Goal: Task Accomplishment & Management: Complete application form

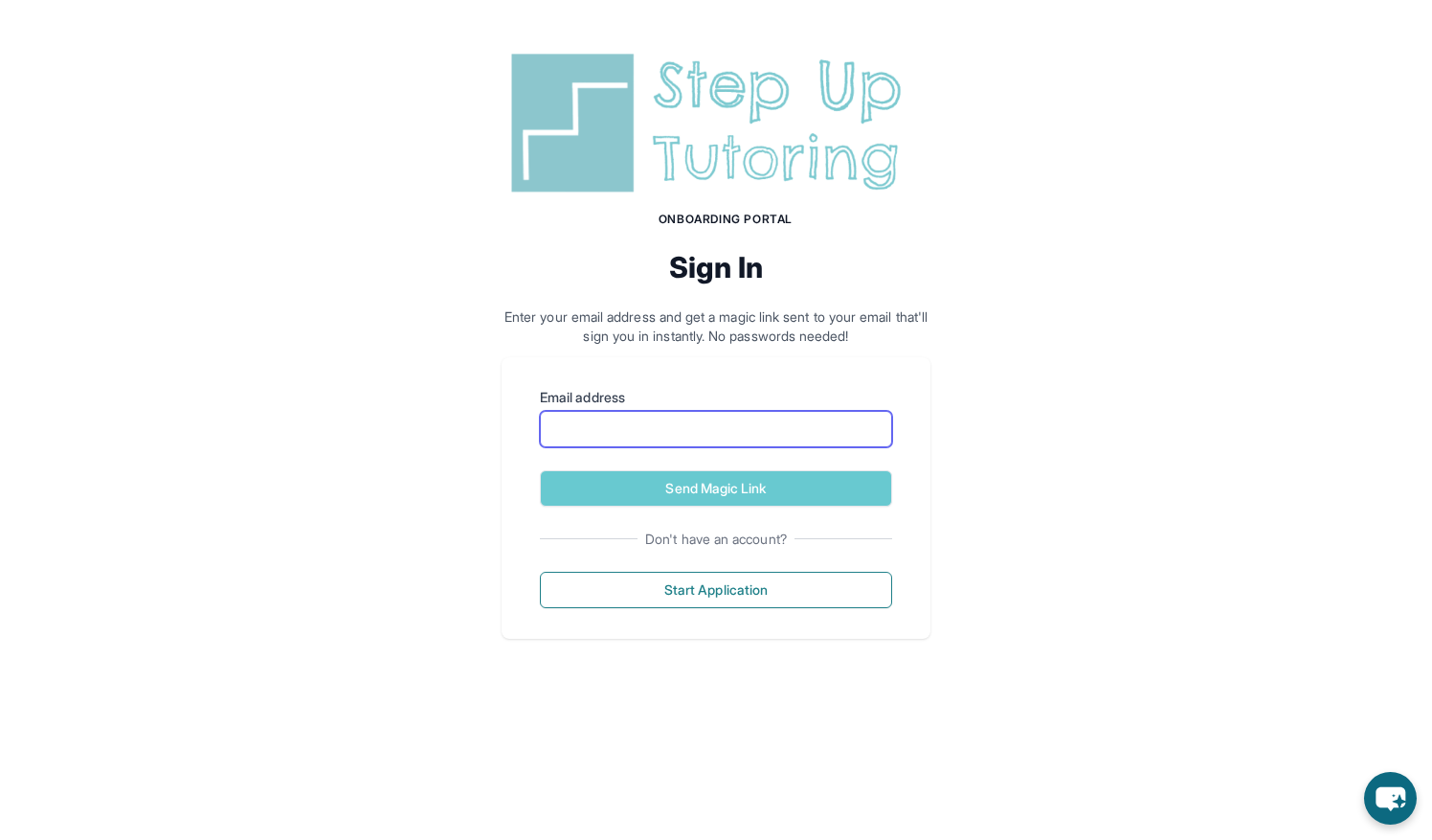
click at [730, 439] on input "Email address" at bounding box center [716, 429] width 352 height 37
type input "**********"
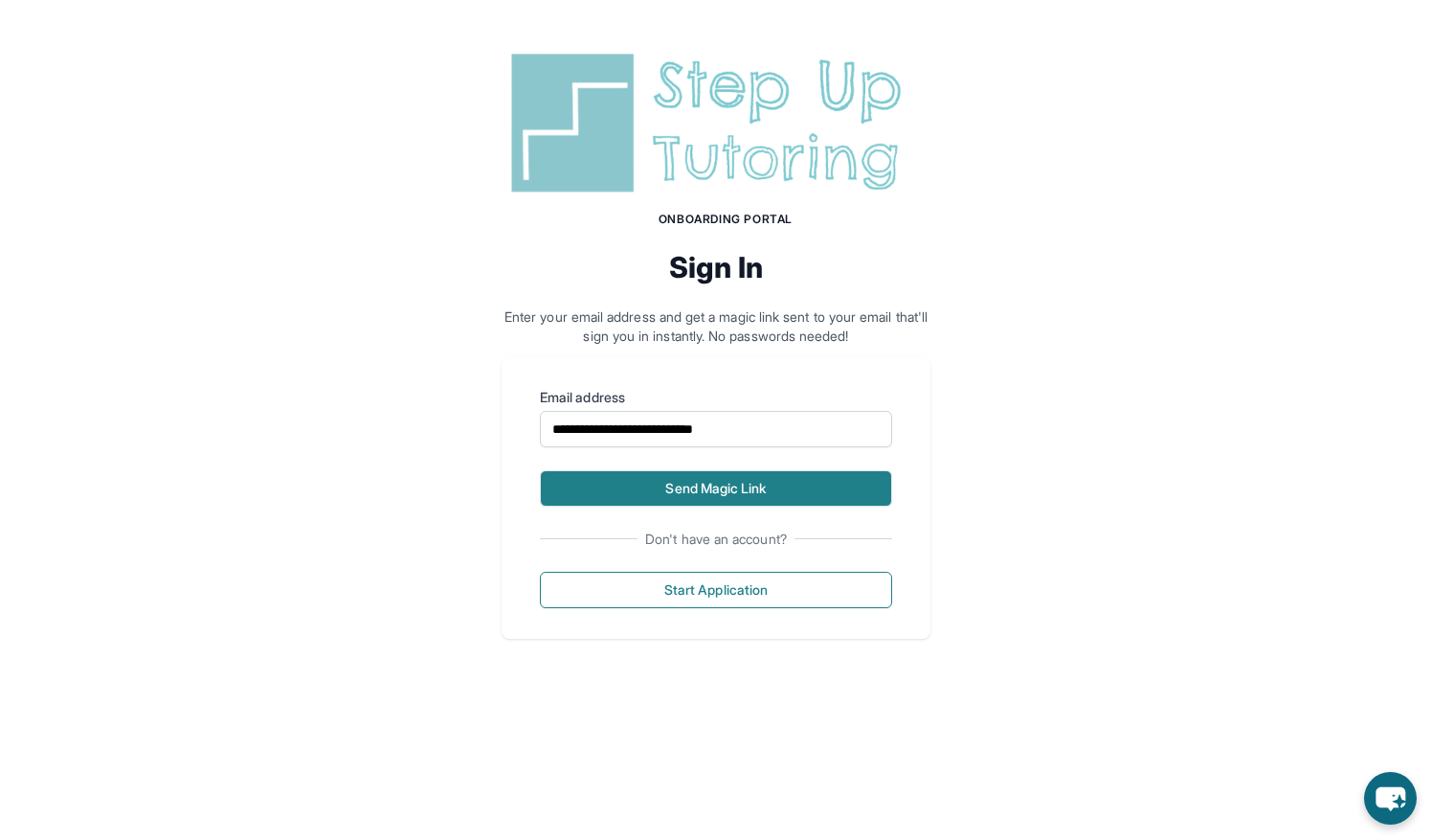
click at [691, 500] on button "Send Magic Link" at bounding box center [716, 489] width 352 height 37
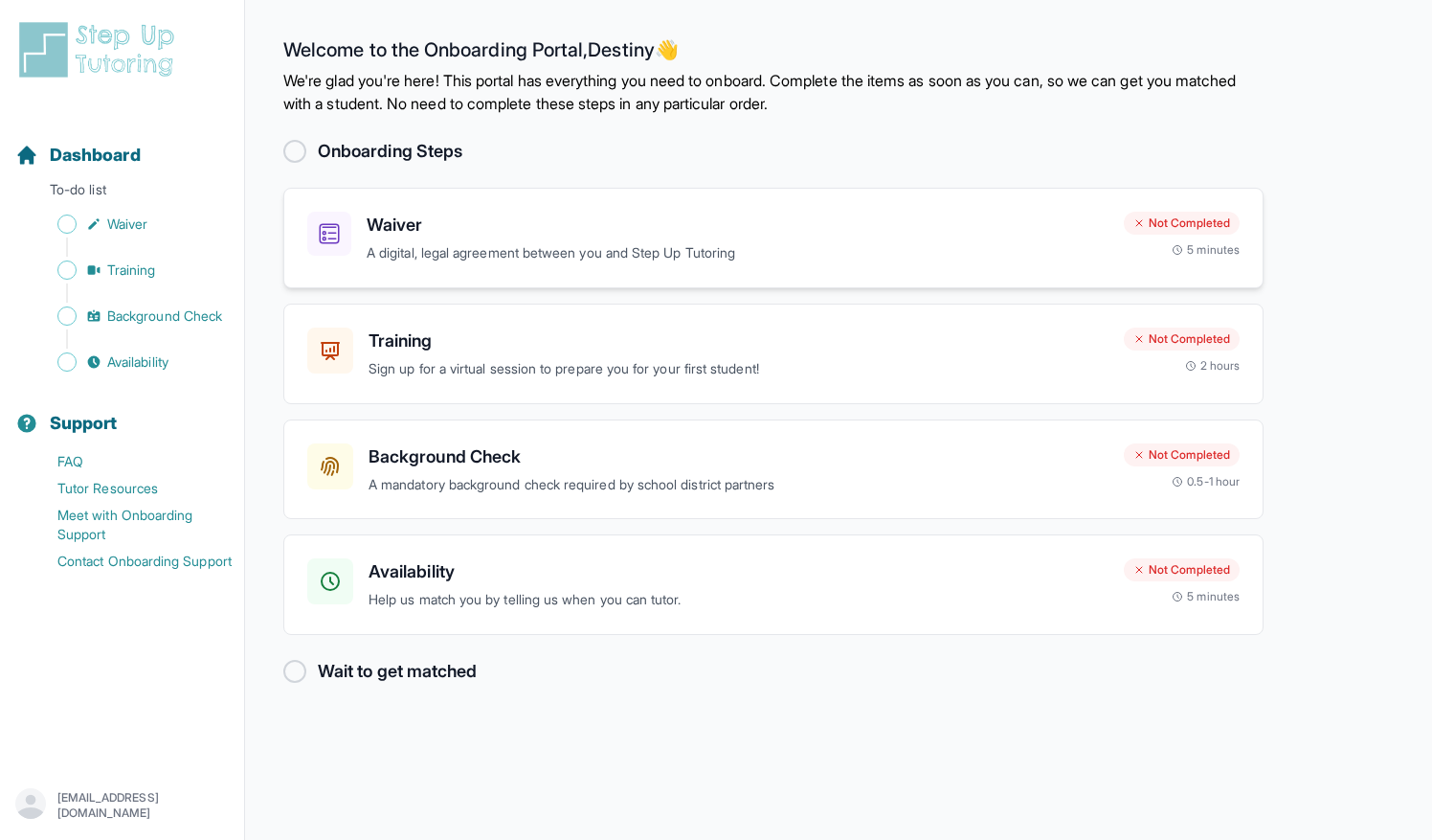
click at [517, 229] on h3 "Waiver" at bounding box center [737, 225] width 742 height 27
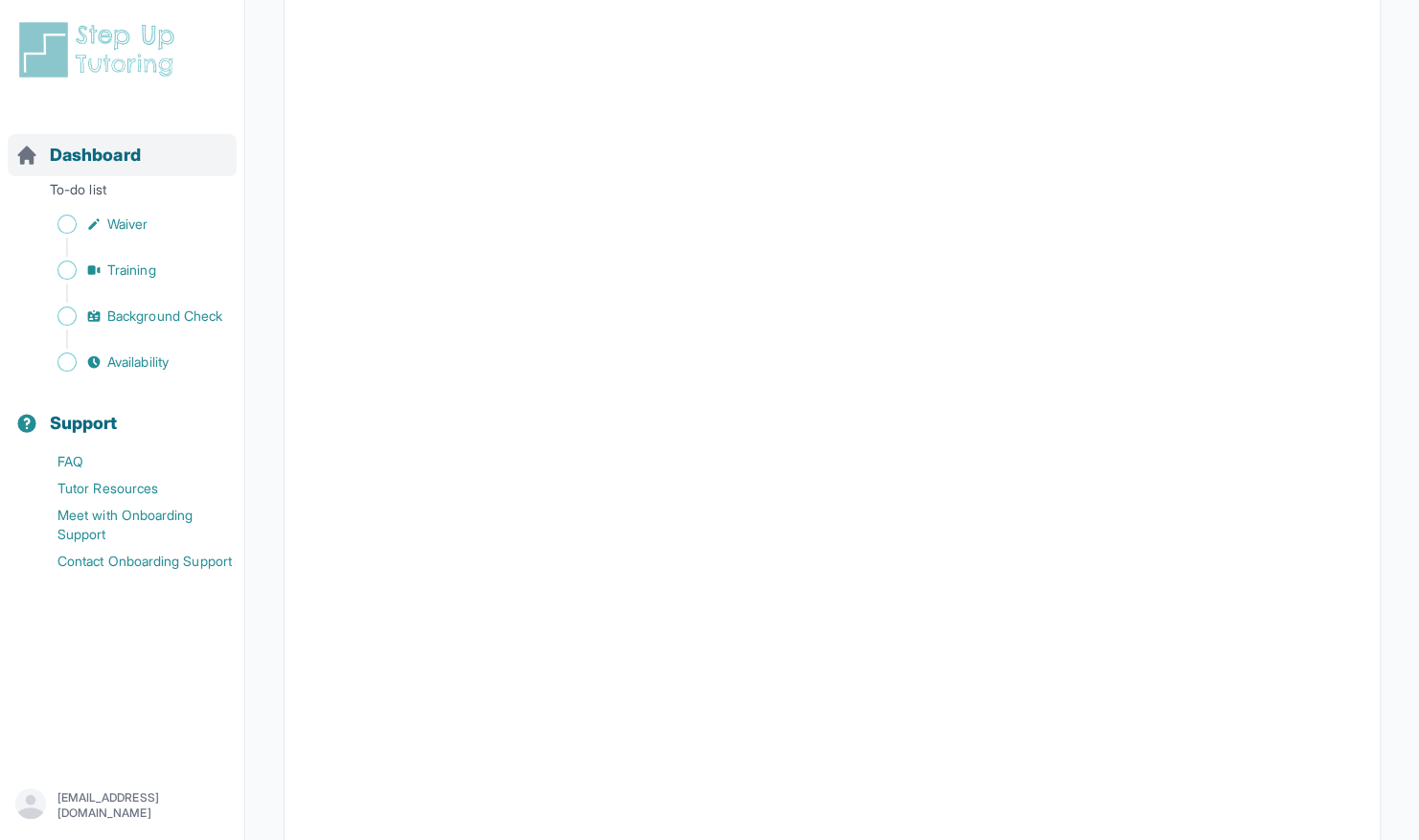
scroll to position [2720, 0]
click at [105, 154] on span "Dashboard" at bounding box center [95, 155] width 91 height 27
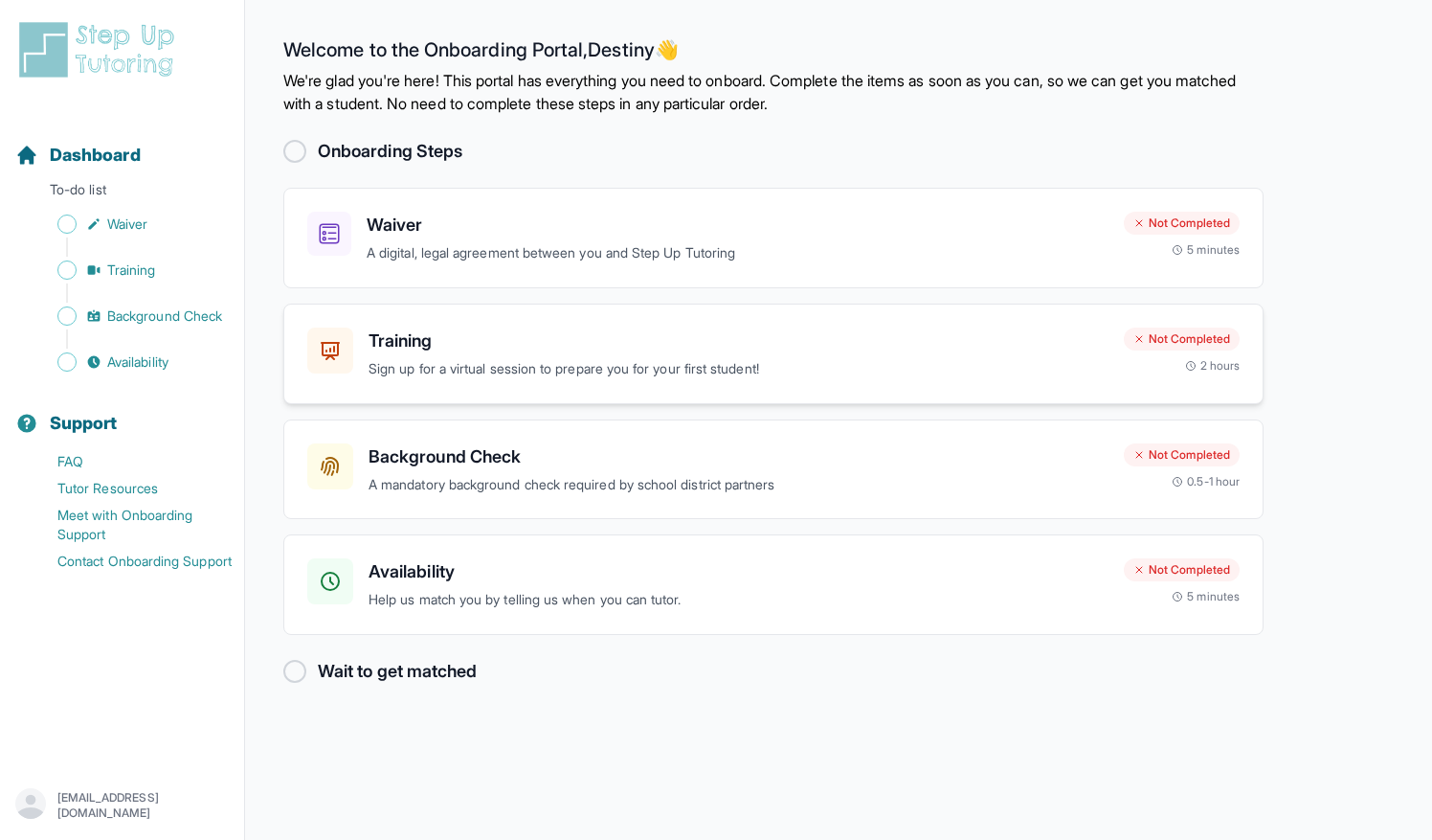
click at [532, 346] on h3 "Training" at bounding box center [738, 341] width 740 height 27
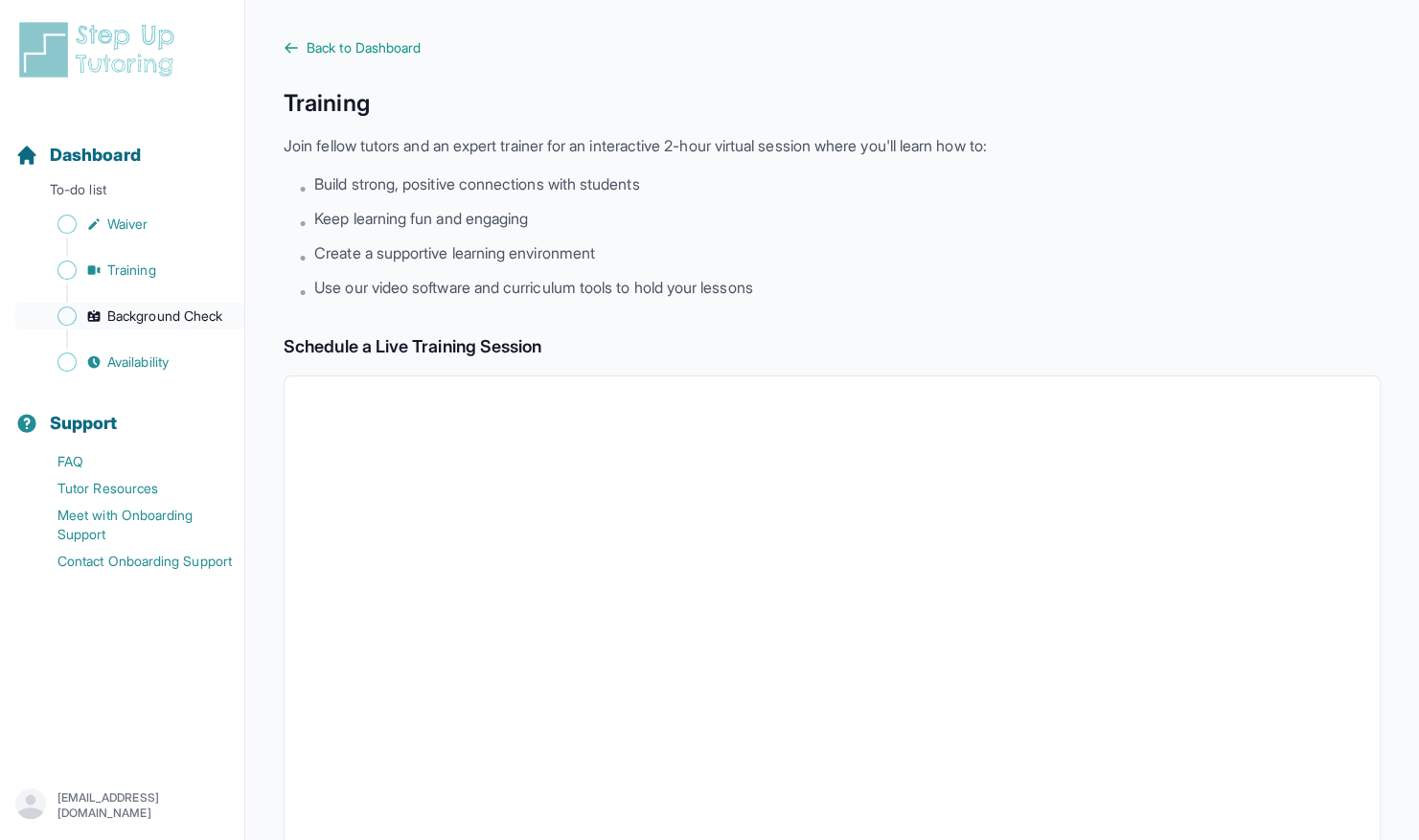
click at [150, 308] on span "Background Check" at bounding box center [164, 316] width 115 height 19
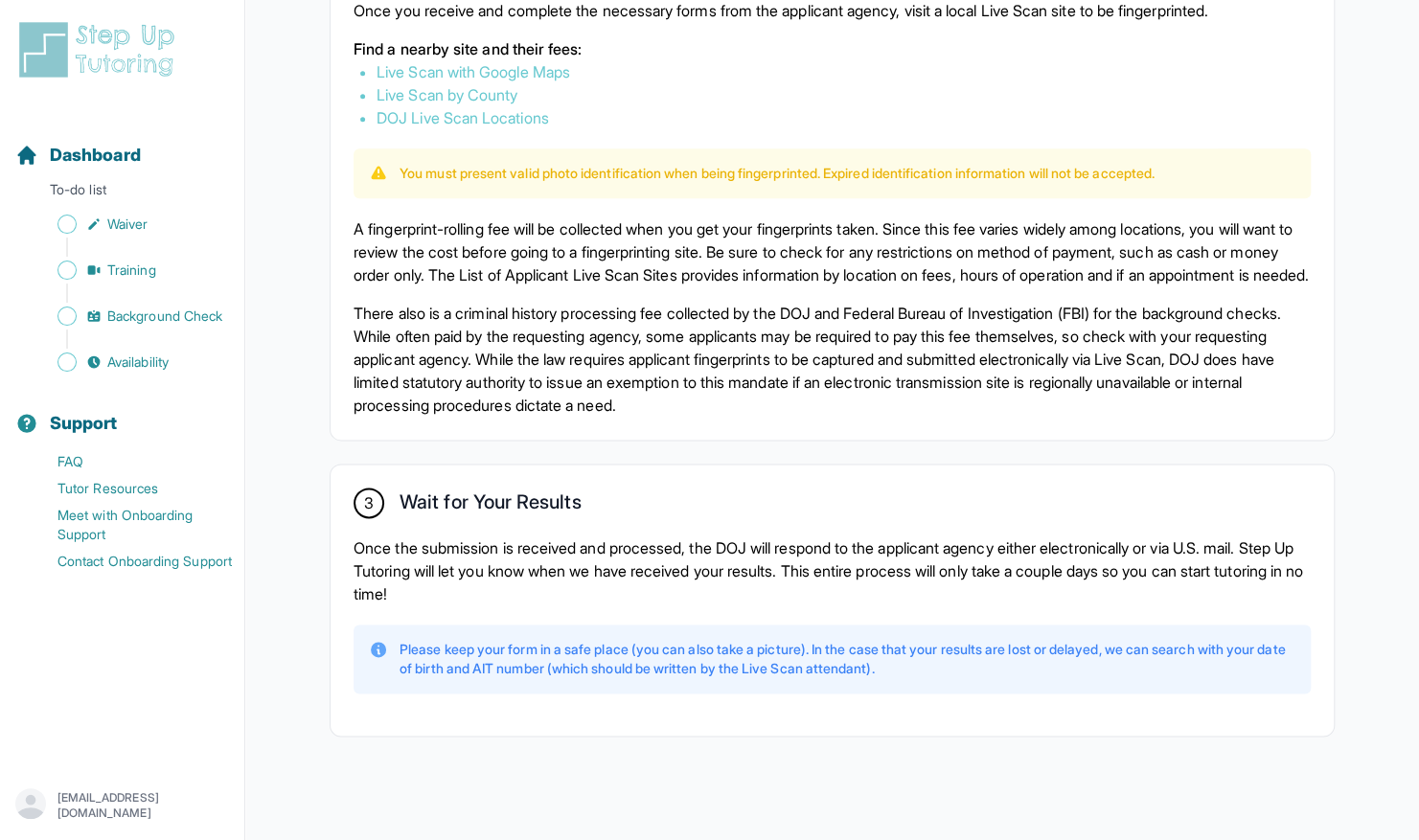
scroll to position [1222, 0]
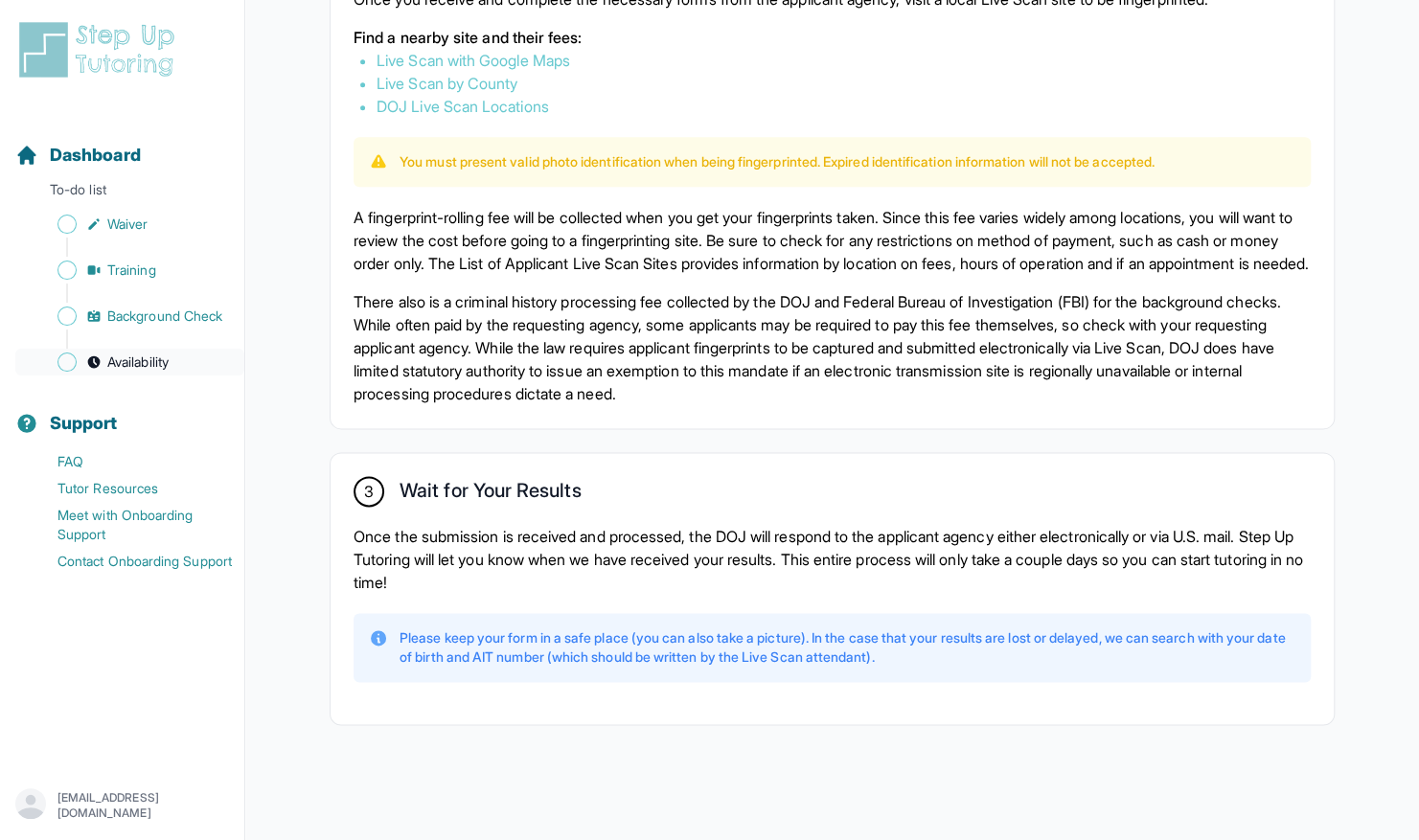
click at [153, 361] on span "Availability" at bounding box center [138, 362] width 62 height 19
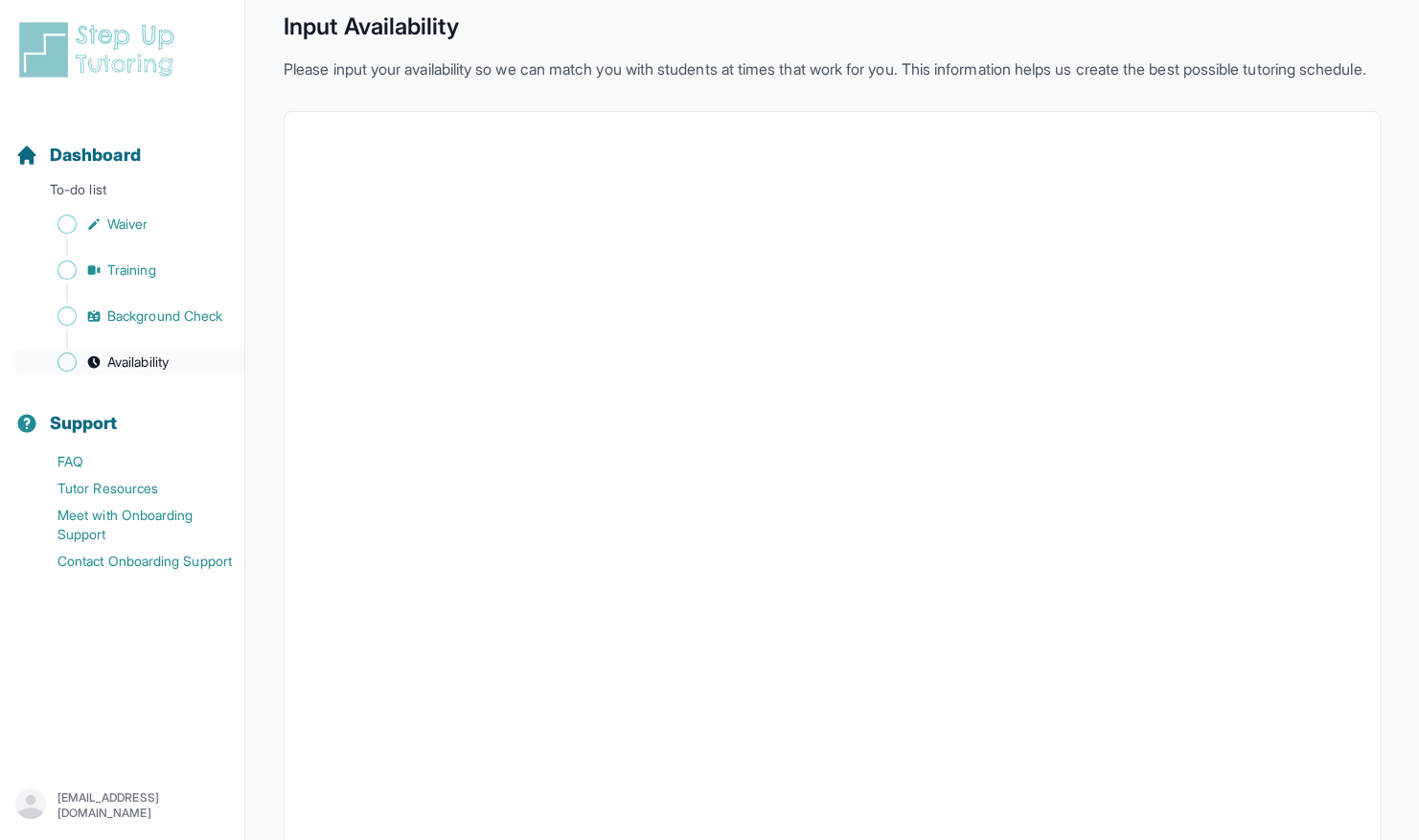
scroll to position [272, 0]
